Goal: Answer question/provide support: Ask a question

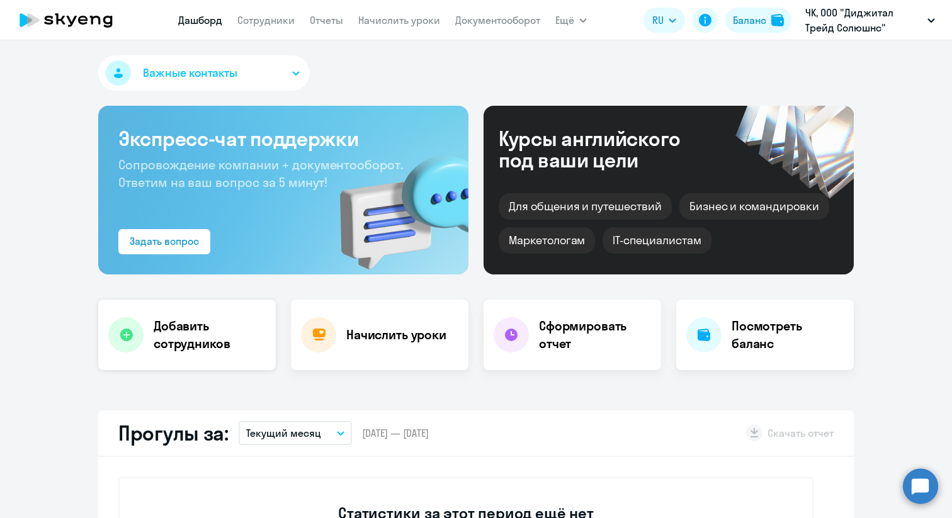
select select "30"
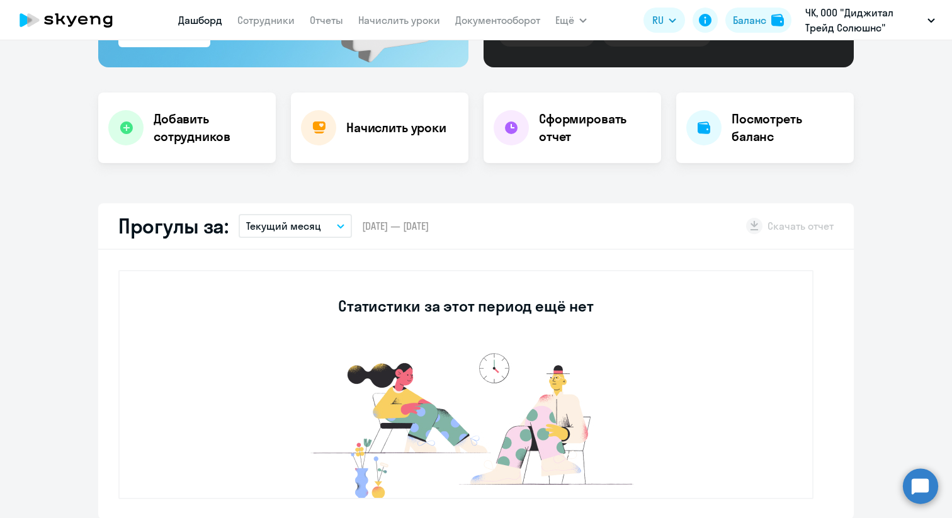
scroll to position [226, 0]
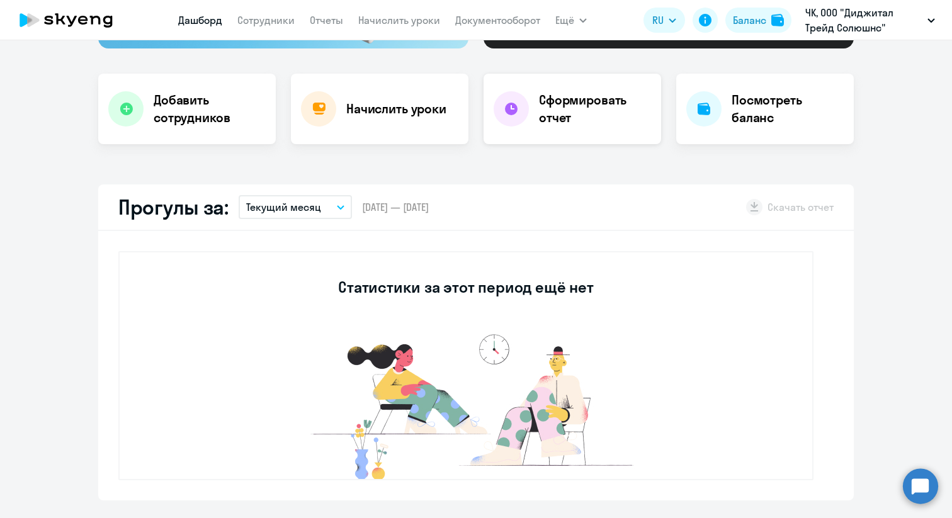
click at [526, 124] on div "Сформировать отчет" at bounding box center [572, 109] width 178 height 71
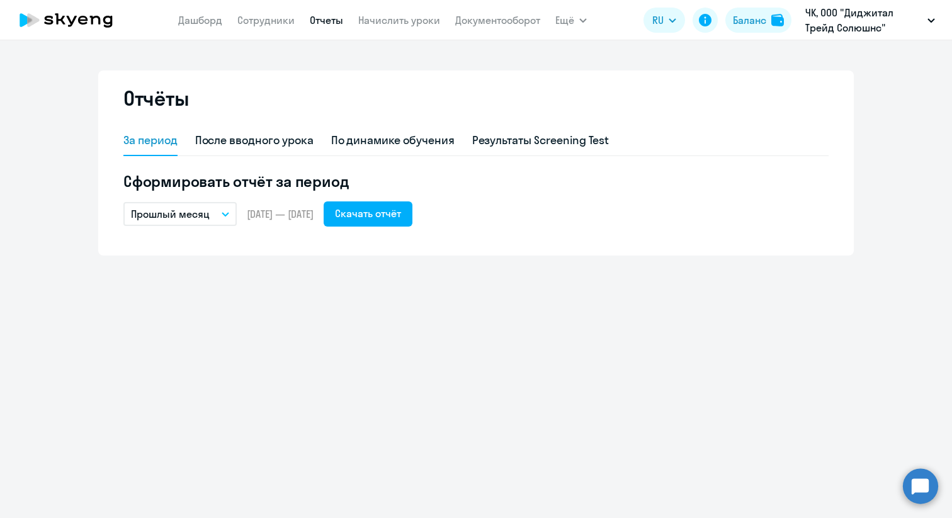
click at [195, 210] on p "Прошлый месяц" at bounding box center [170, 213] width 79 height 15
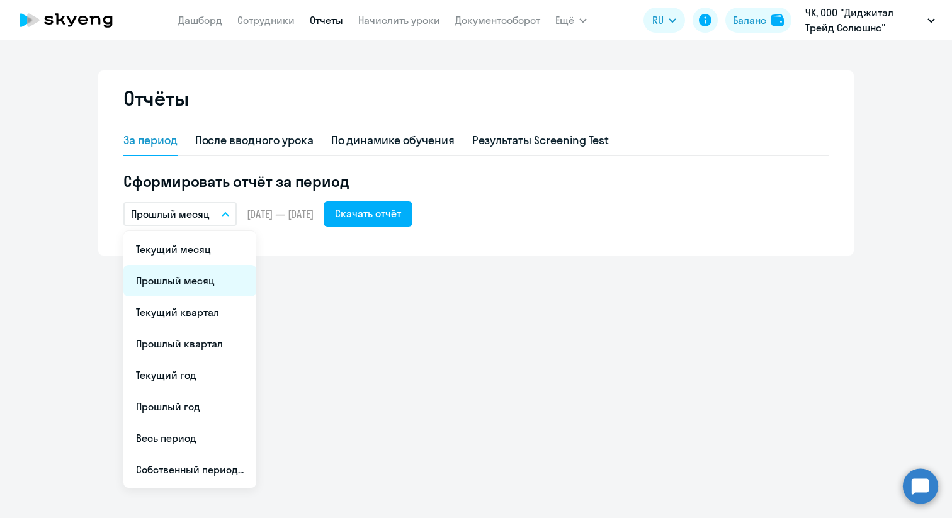
click at [179, 278] on li "Прошлый месяц" at bounding box center [189, 280] width 133 height 31
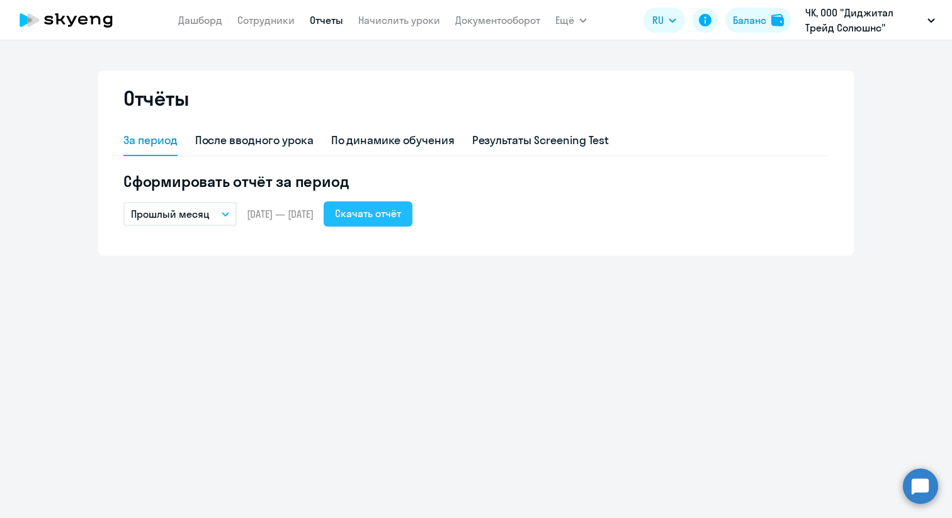
click at [401, 223] on button "Скачать отчёт" at bounding box center [368, 213] width 89 height 25
click at [261, 20] on link "Сотрудники" at bounding box center [265, 20] width 57 height 13
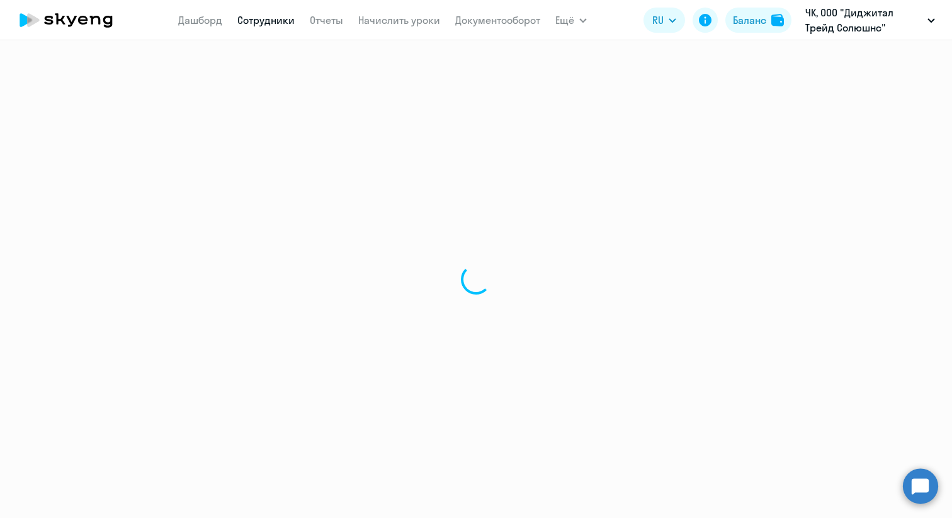
select select "30"
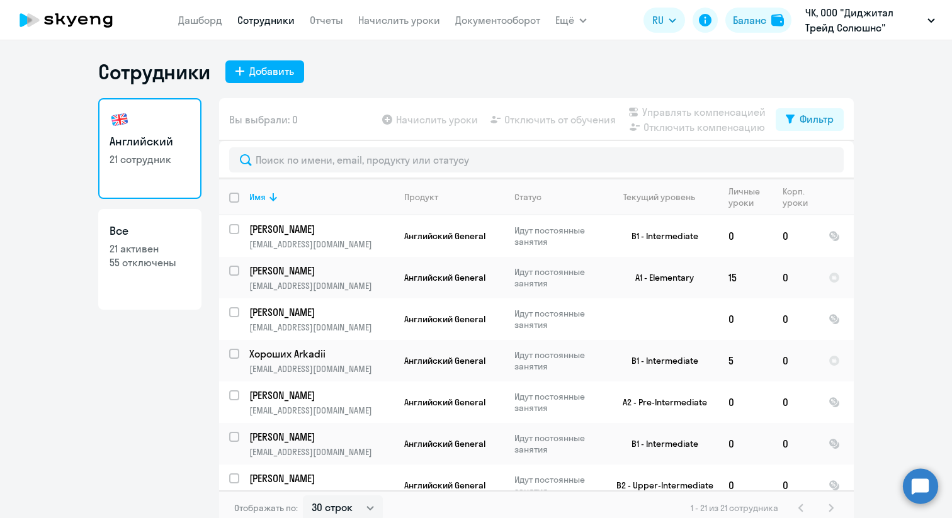
click at [210, 27] on app-menu-item-link "Дашборд" at bounding box center [200, 21] width 44 height 16
click at [205, 21] on link "Дашборд" at bounding box center [200, 20] width 44 height 13
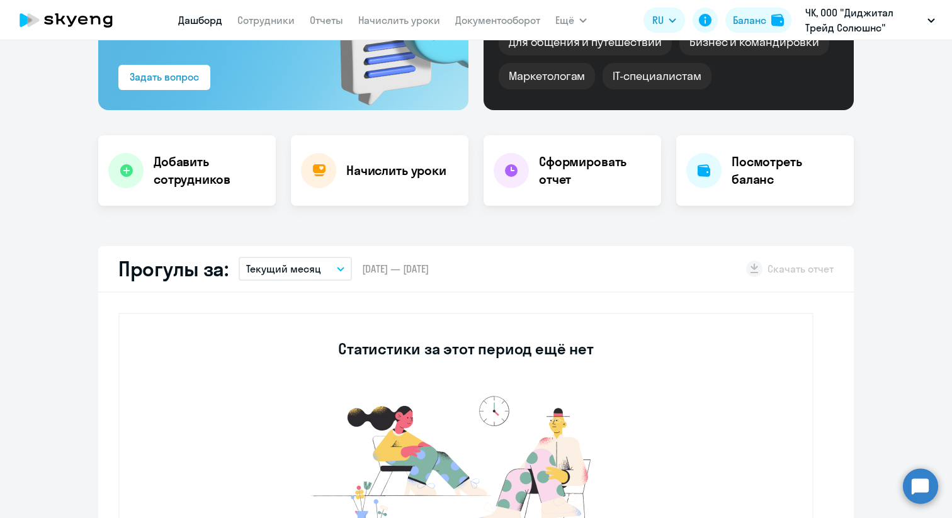
scroll to position [165, 0]
select select "30"
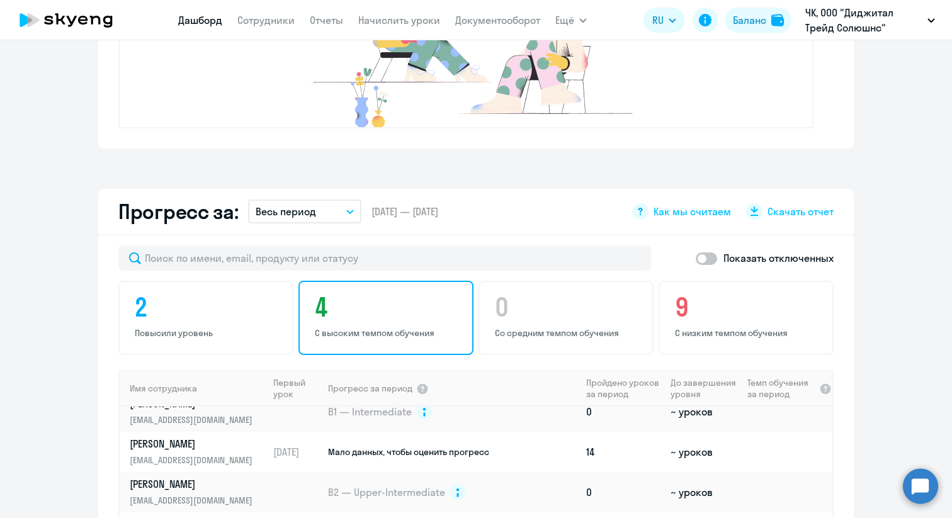
scroll to position [1044, 0]
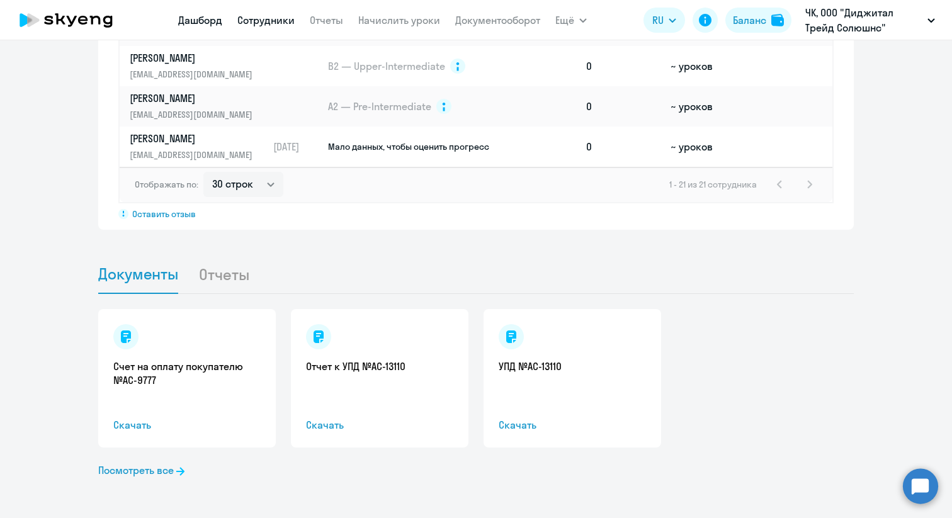
click at [266, 19] on link "Сотрудники" at bounding box center [265, 20] width 57 height 13
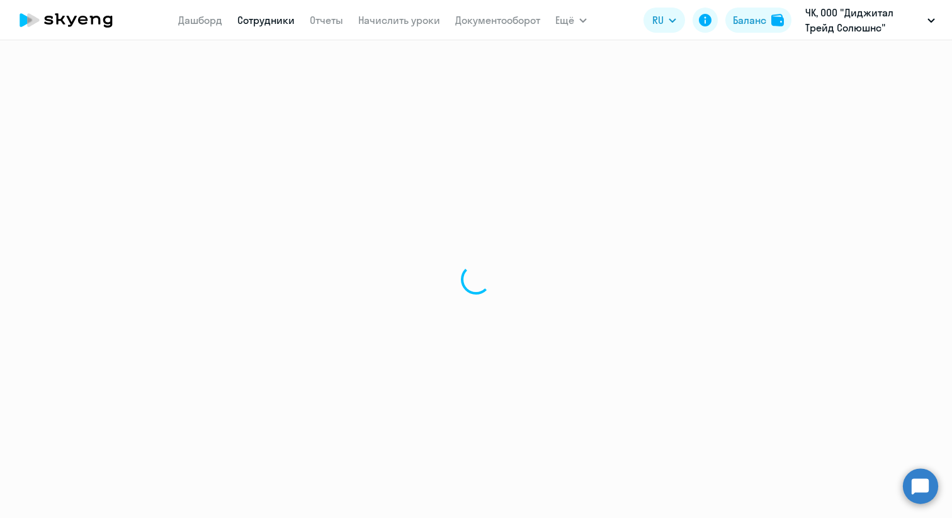
select select "30"
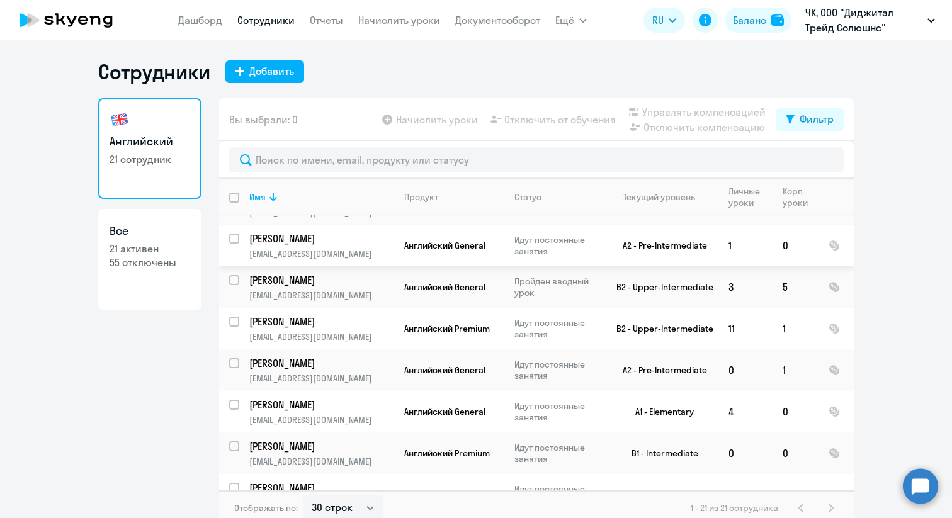
scroll to position [584, 0]
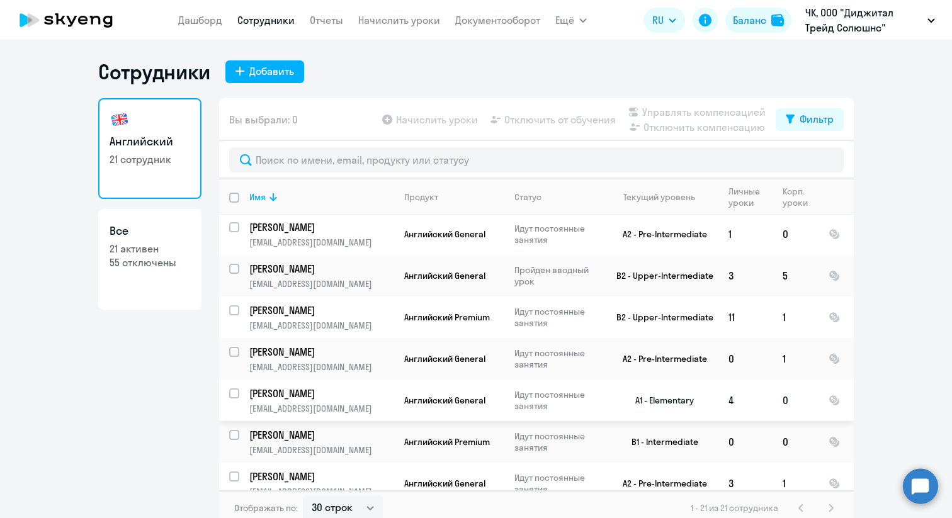
click at [574, 390] on p "Идут постоянные занятия" at bounding box center [557, 400] width 86 height 23
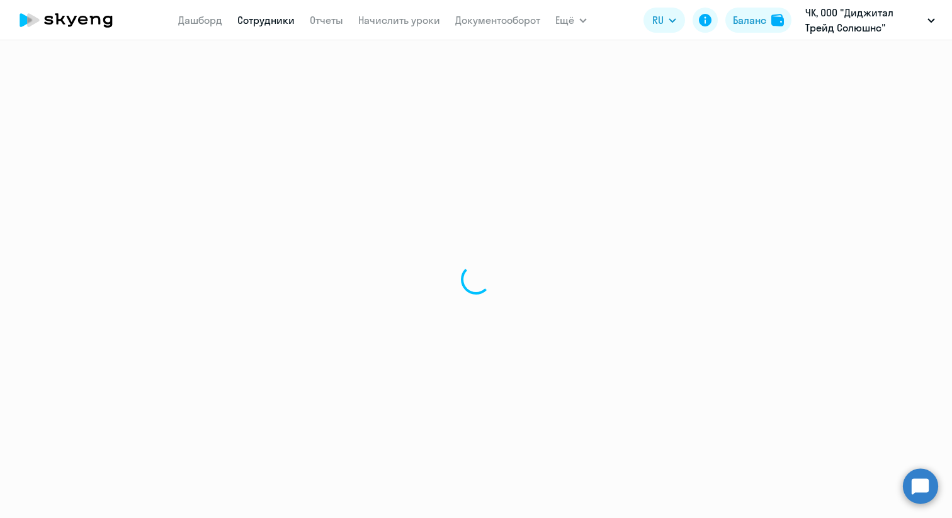
select select "english"
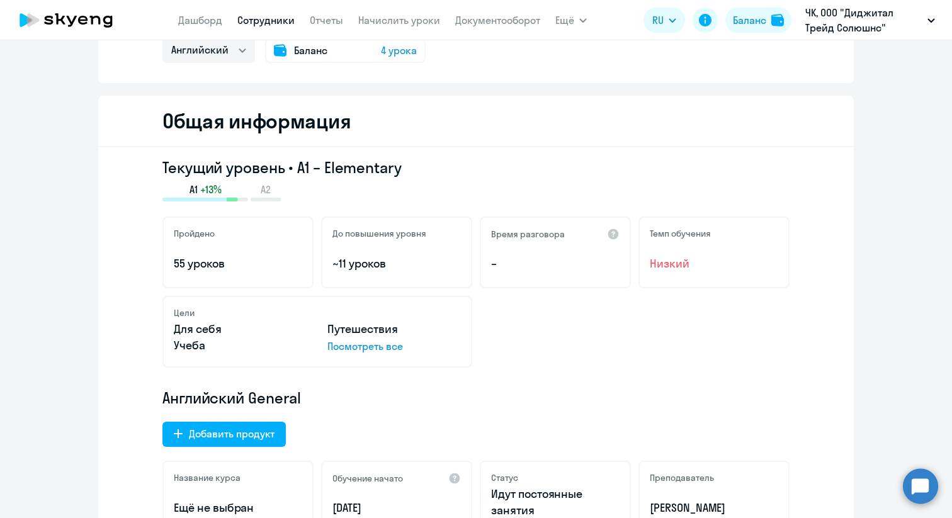
scroll to position [16, 0]
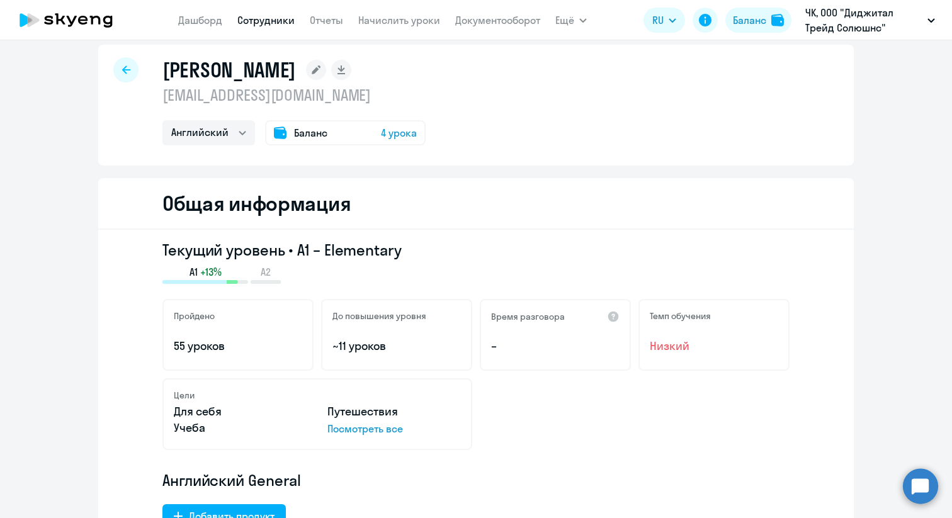
click at [400, 136] on span "4 урока" at bounding box center [399, 132] width 36 height 15
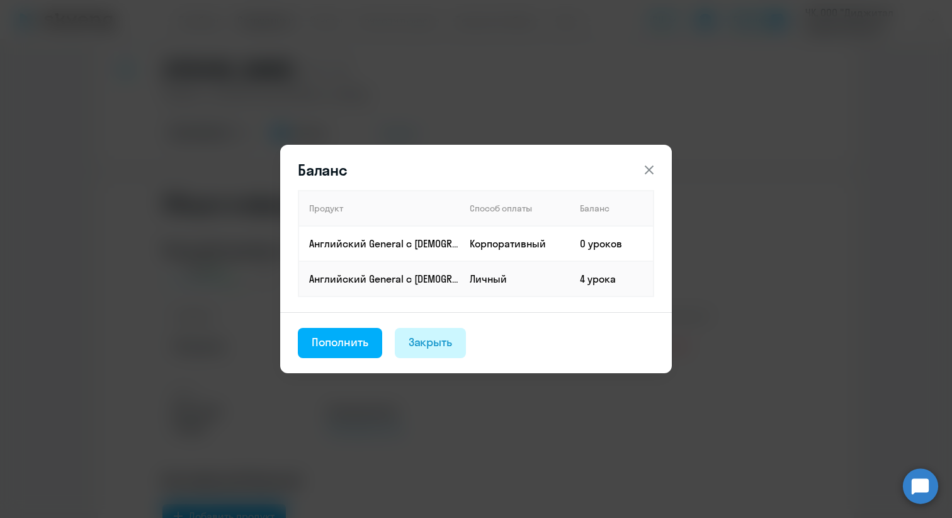
click at [414, 342] on div "Закрыть" at bounding box center [431, 342] width 44 height 16
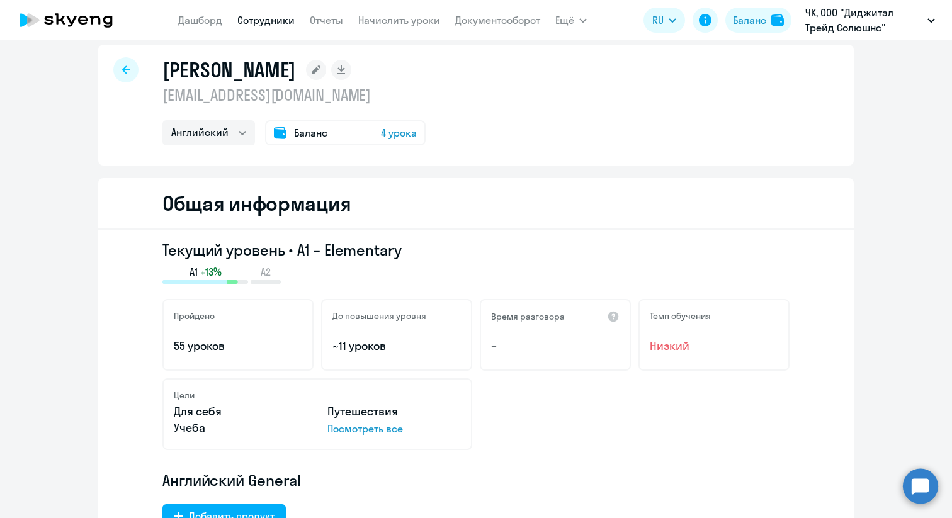
click at [326, 71] on rect at bounding box center [316, 70] width 20 height 20
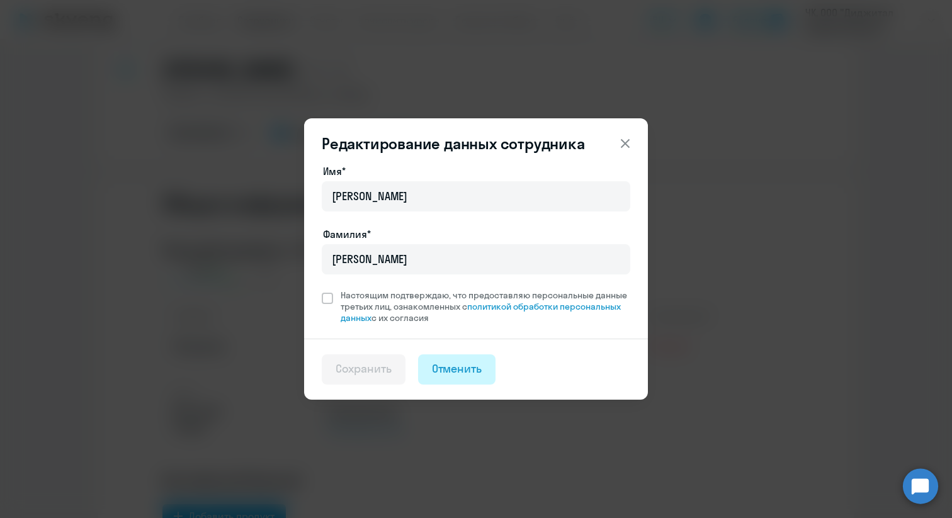
click at [450, 377] on button "Отменить" at bounding box center [457, 369] width 78 height 30
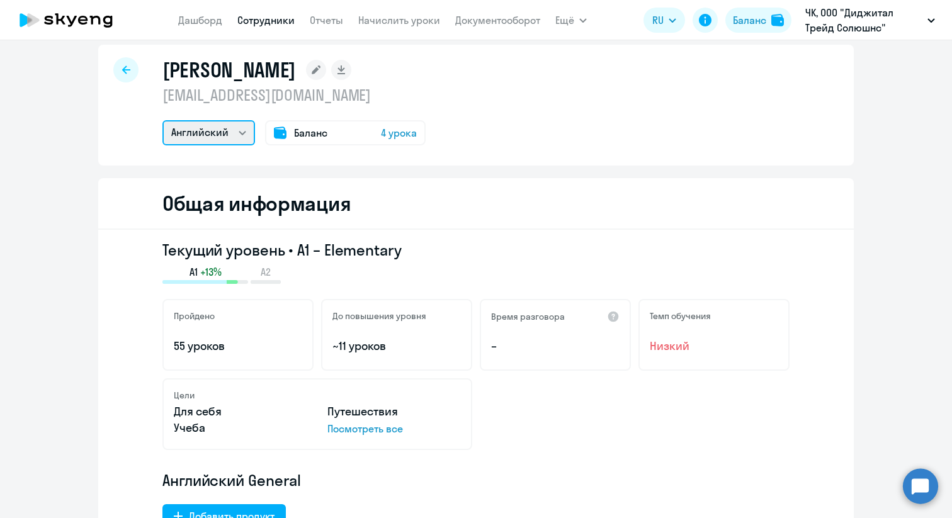
click at [242, 125] on select "Английский" at bounding box center [208, 132] width 93 height 25
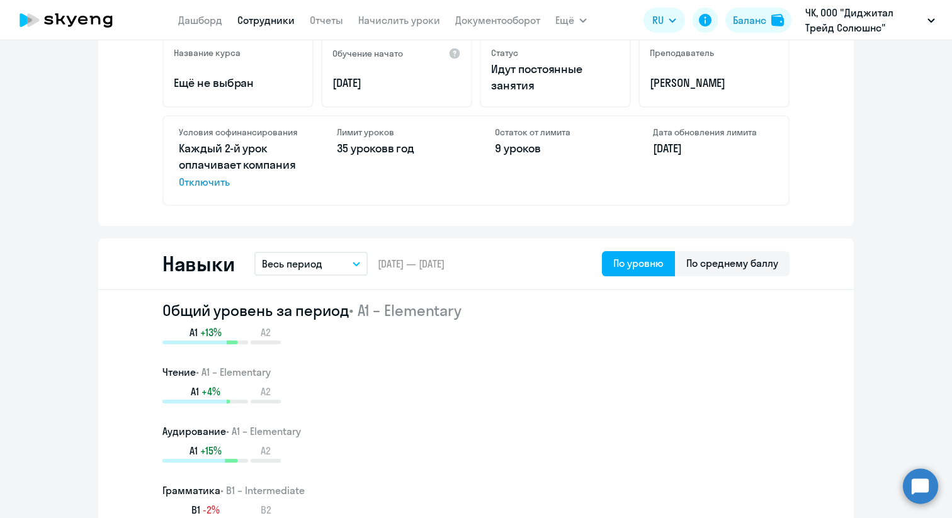
scroll to position [0, 0]
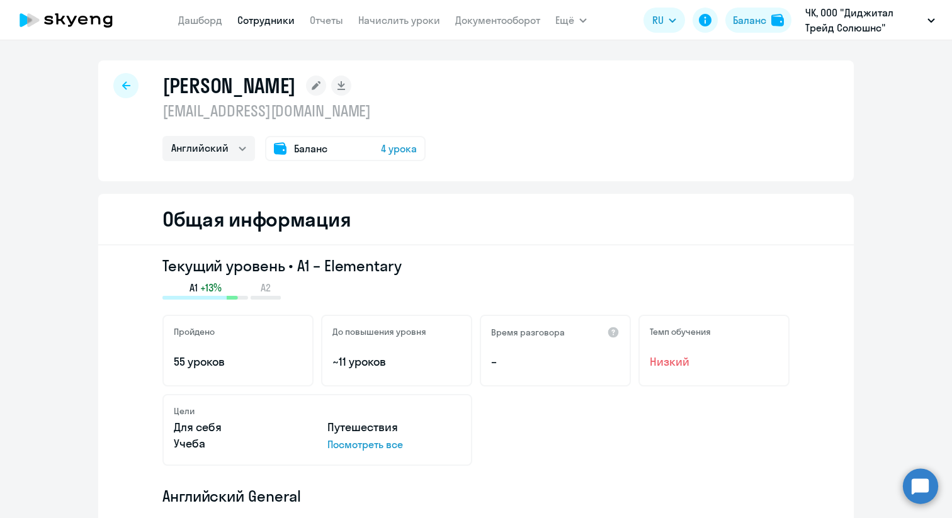
click at [928, 487] on circle at bounding box center [920, 485] width 35 height 35
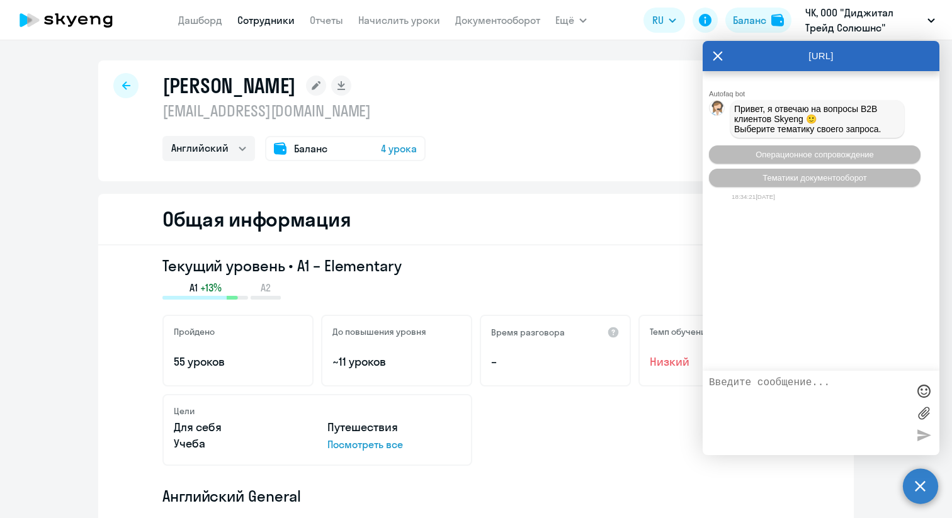
click at [740, 386] on textarea at bounding box center [808, 413] width 199 height 72
type textarea "P"
type textarea "Здравствуйте!"
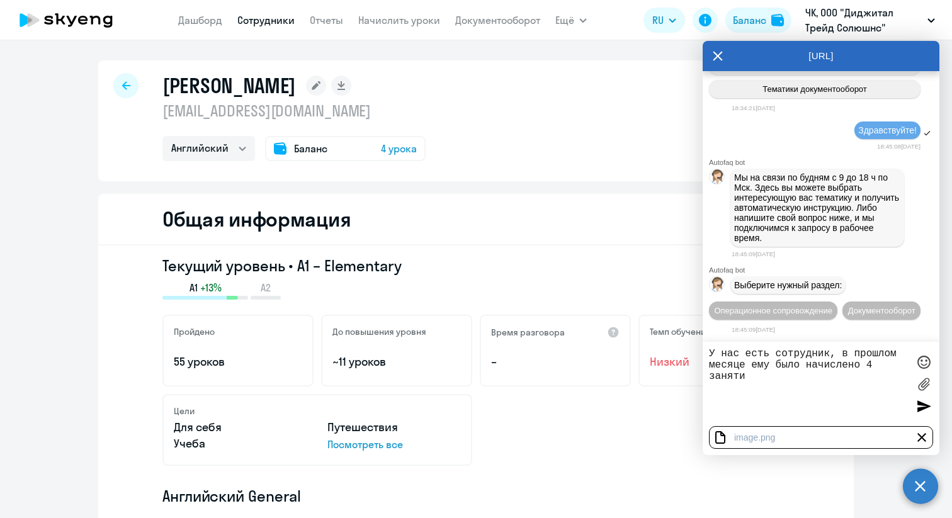
type textarea "У нас есть сотрудник, в прошлом месяце ему было начислено 4 занятия"
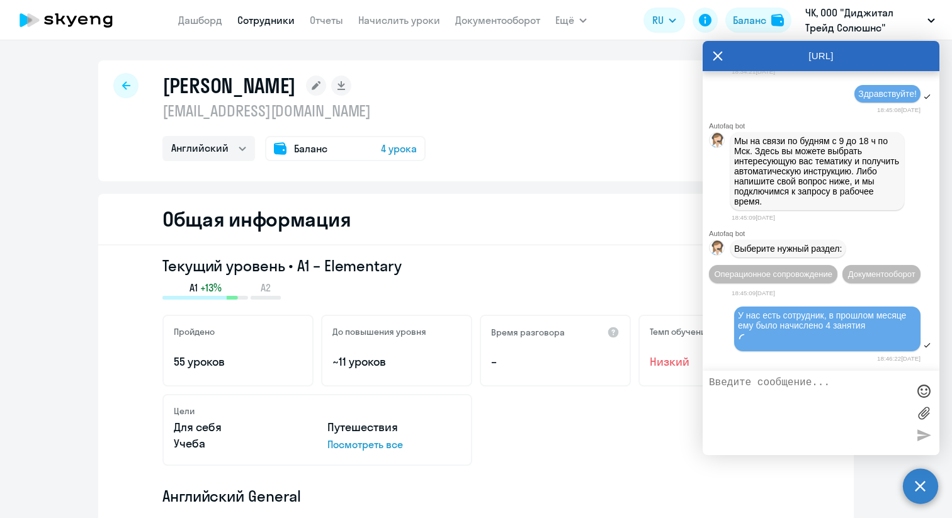
scroll to position [266, 0]
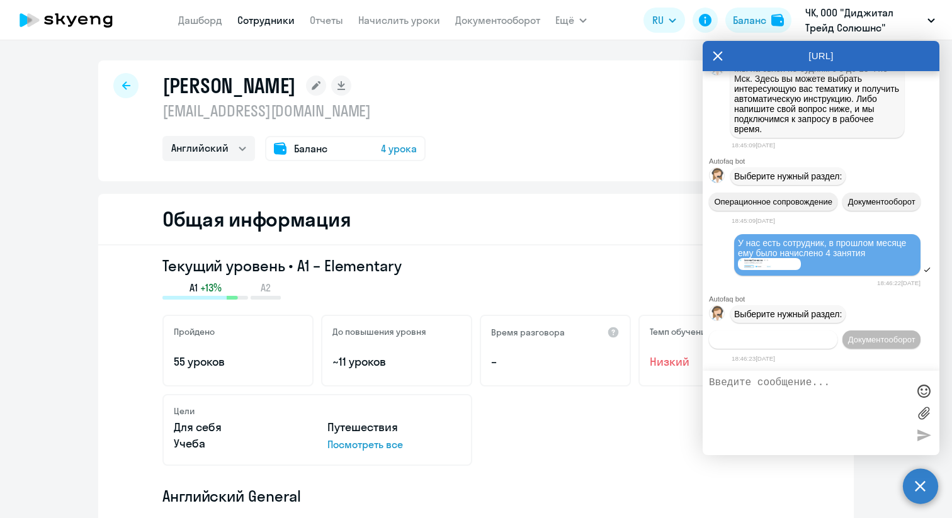
click at [771, 335] on span "Операционное сопровождение" at bounding box center [773, 339] width 118 height 9
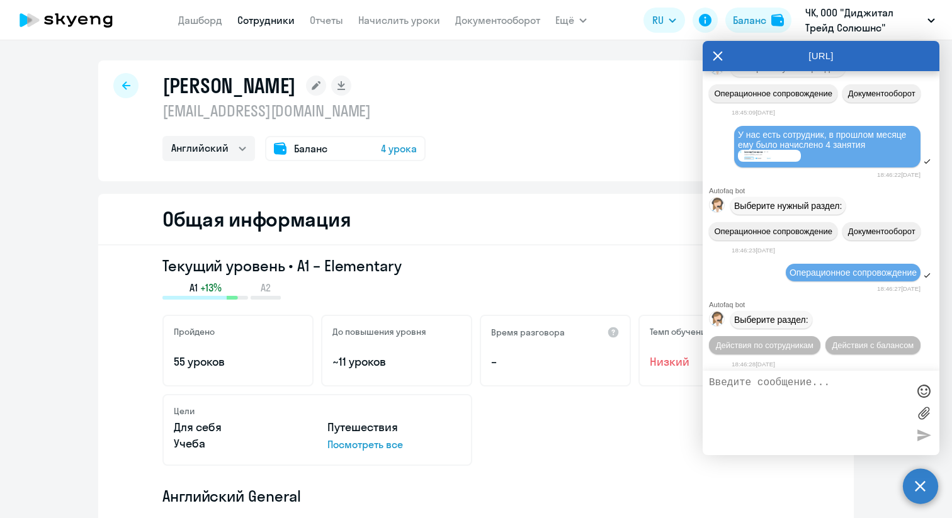
scroll to position [384, 0]
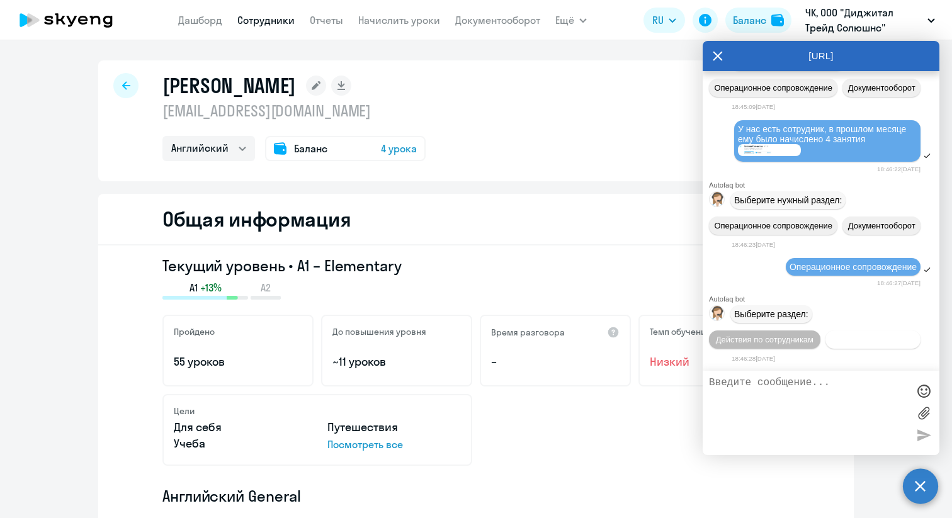
click at [856, 347] on button "Действия с балансом" at bounding box center [872, 339] width 95 height 18
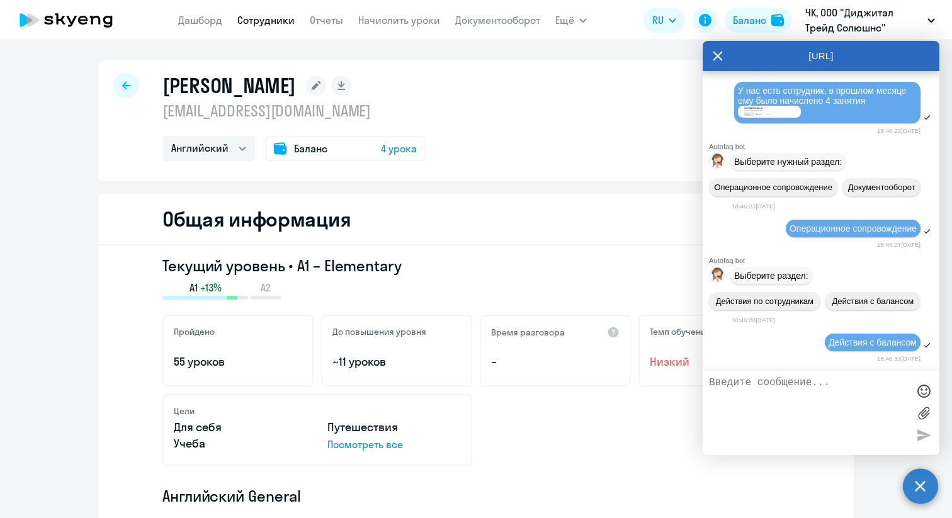
scroll to position [527, 0]
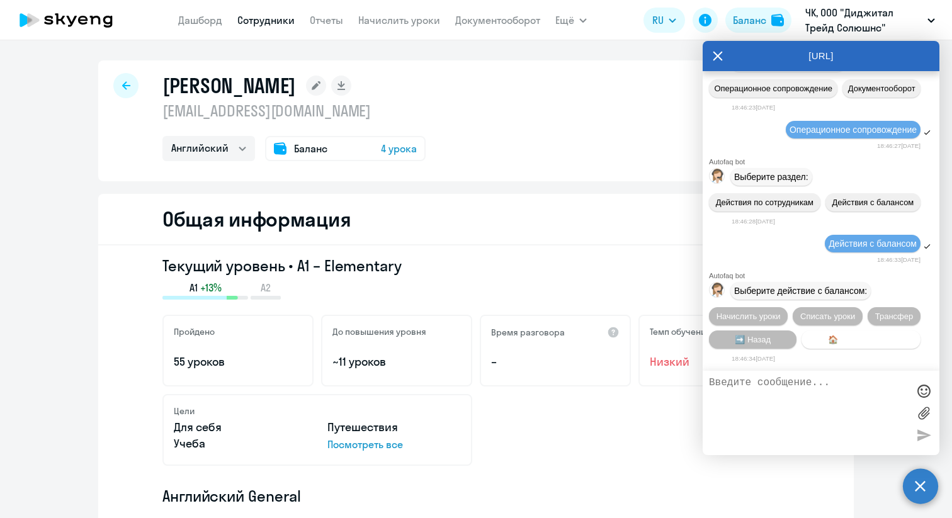
click at [830, 338] on span "🏠 Главное меню" at bounding box center [861, 339] width 67 height 9
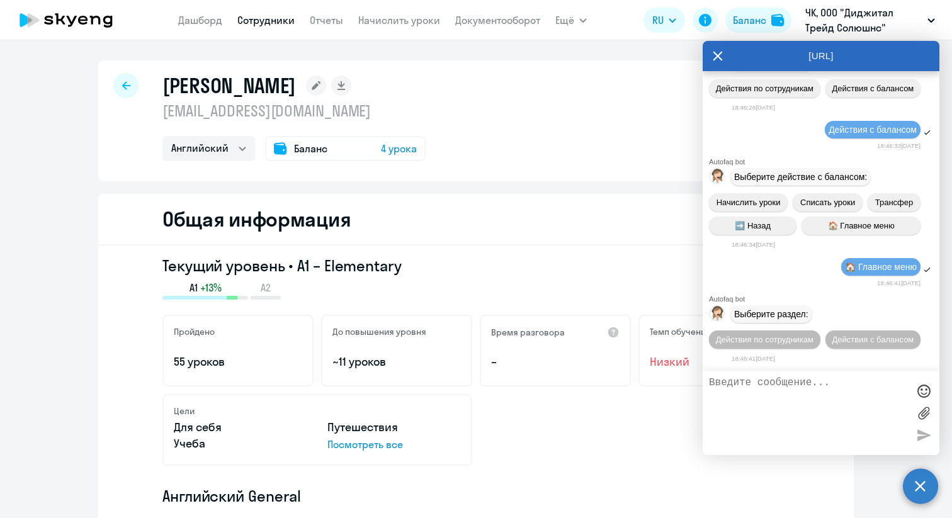
scroll to position [646, 0]
click at [751, 397] on textarea at bounding box center [808, 413] width 199 height 72
type textarea "оператор"
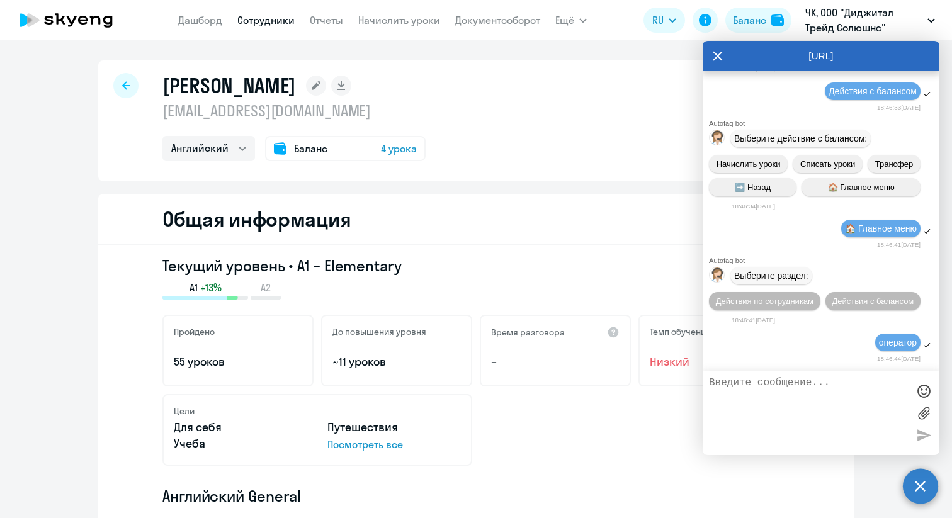
scroll to position [685, 0]
click at [132, 86] on div at bounding box center [125, 85] width 25 height 25
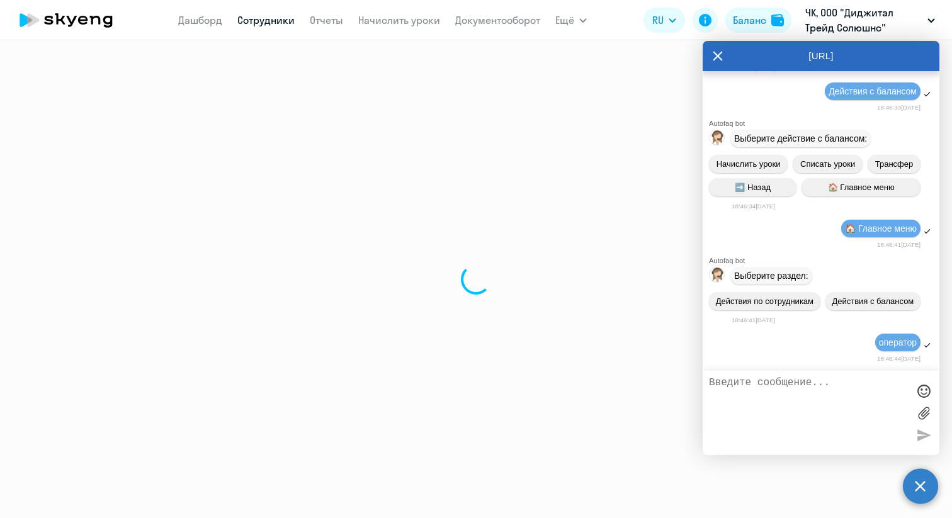
select select "30"
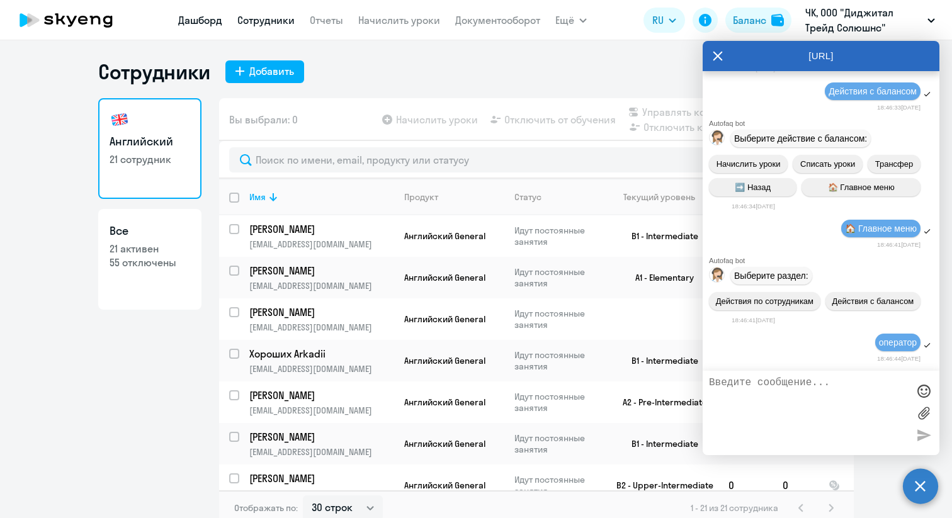
click at [189, 18] on link "Дашборд" at bounding box center [200, 20] width 44 height 13
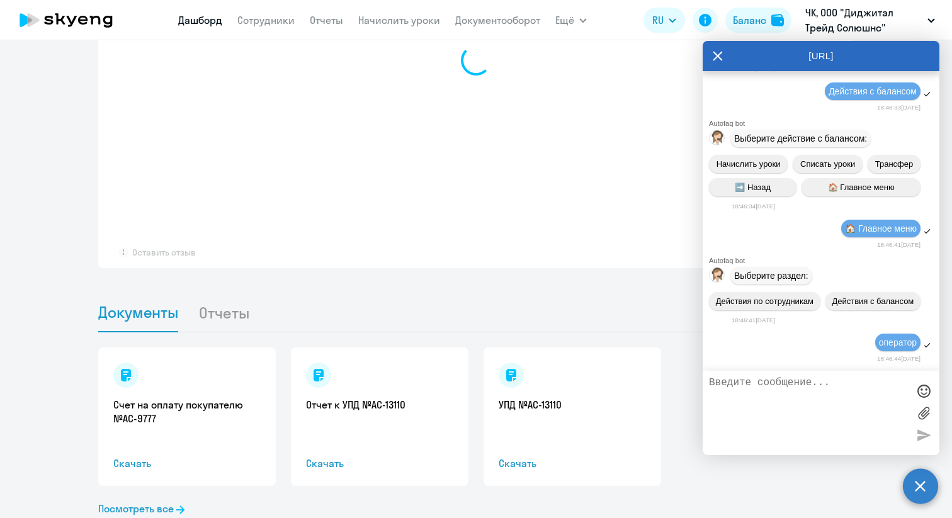
select select "30"
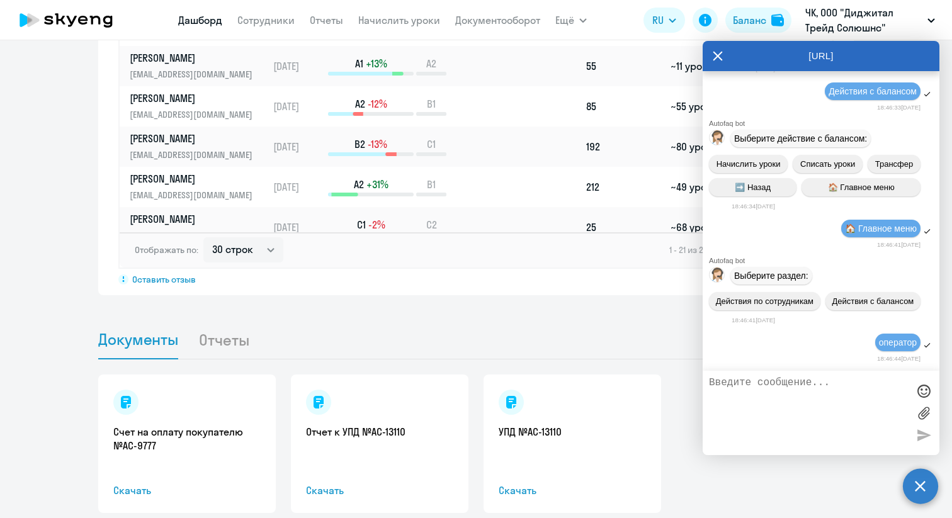
scroll to position [1044, 0]
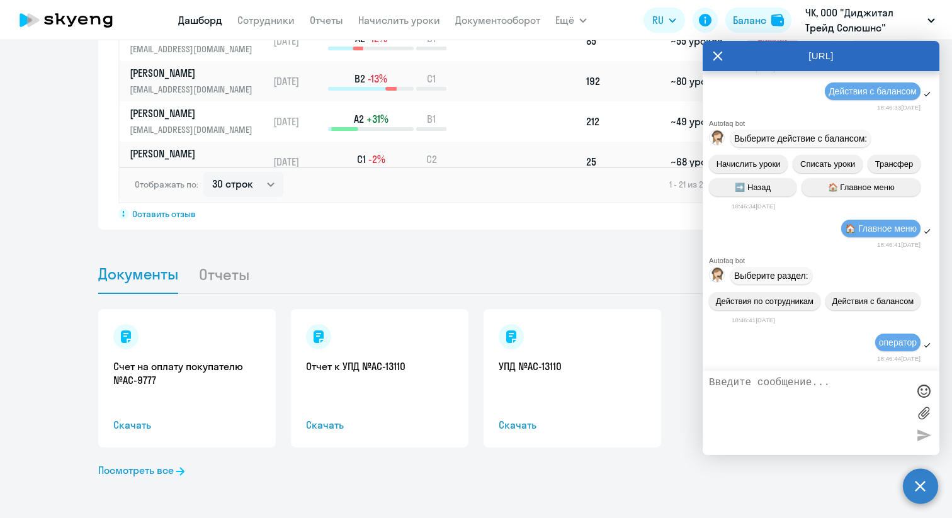
click at [742, 400] on textarea at bounding box center [808, 413] width 199 height 72
type textarea "Р"
click at [871, 393] on textarea "По отчету за август видно, что сотрудник сходил на 3 зянятия. И по идее у него …" at bounding box center [808, 413] width 199 height 72
click at [855, 392] on textarea "По отчету за август видно, что сотрудник сходил на 3 зянятия. И по идее у него …" at bounding box center [808, 413] width 199 height 72
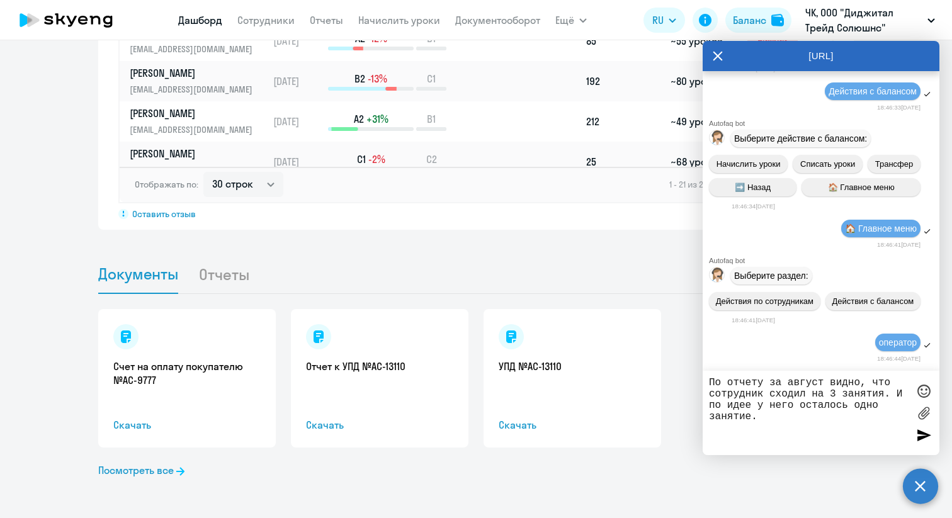
click at [821, 416] on textarea "По отчету за август видно, что сотрудник сходил на 3 занятия. И по идее у него …" at bounding box center [808, 413] width 199 height 72
click at [760, 442] on textarea "По отчету за август видно, что сотрудник сходил на 3 занятия. И по идее у него …" at bounding box center [808, 413] width 199 height 72
click at [731, 442] on textarea "По отчету за август видно, что сотрудник сходил на 3 занятия. И по идее у него …" at bounding box center [808, 413] width 199 height 72
type textarea "По отчету за август видно, что сотрудник сходил на 3 занятия. И по идее у него …"
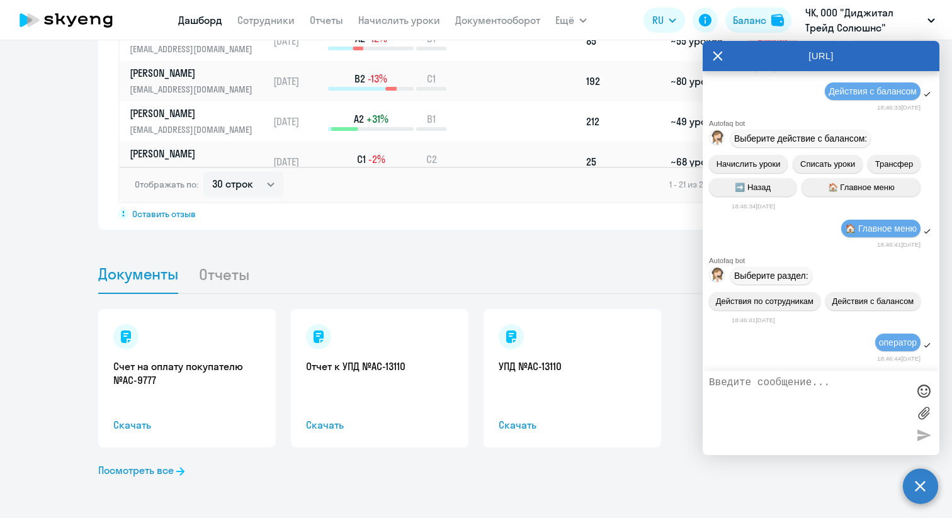
scroll to position [768, 0]
